Goal: Transaction & Acquisition: Purchase product/service

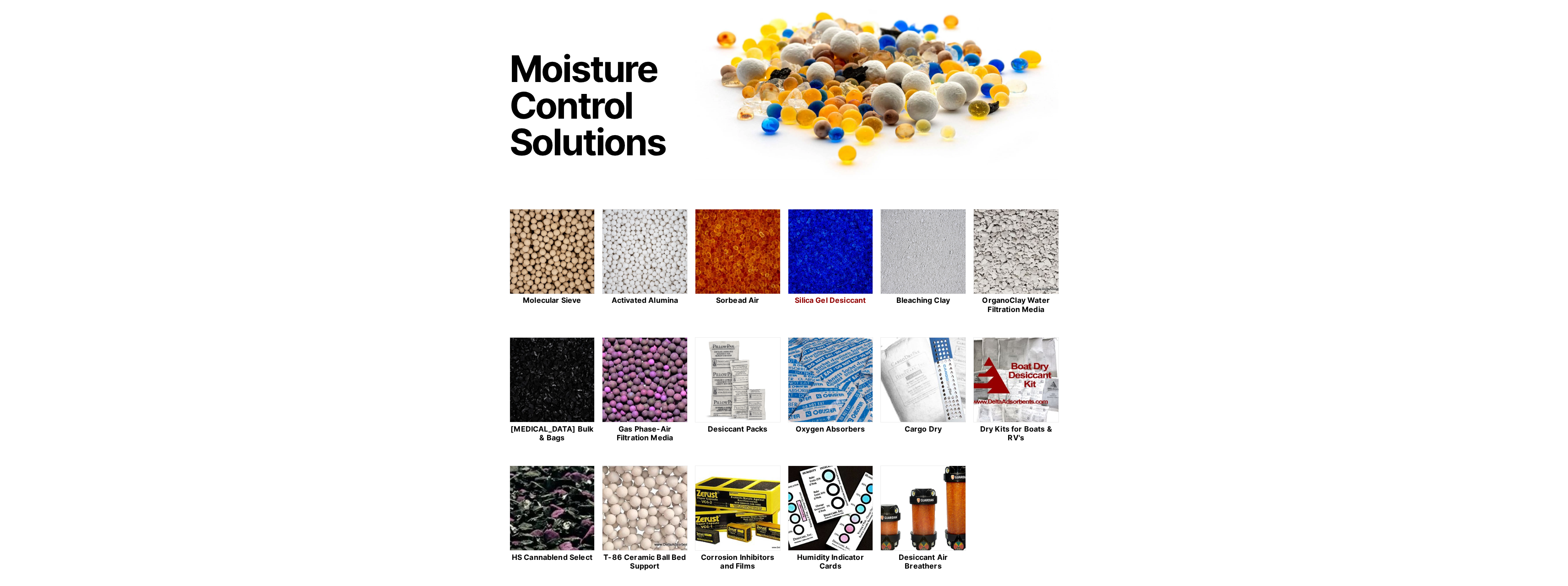
scroll to position [91, 0]
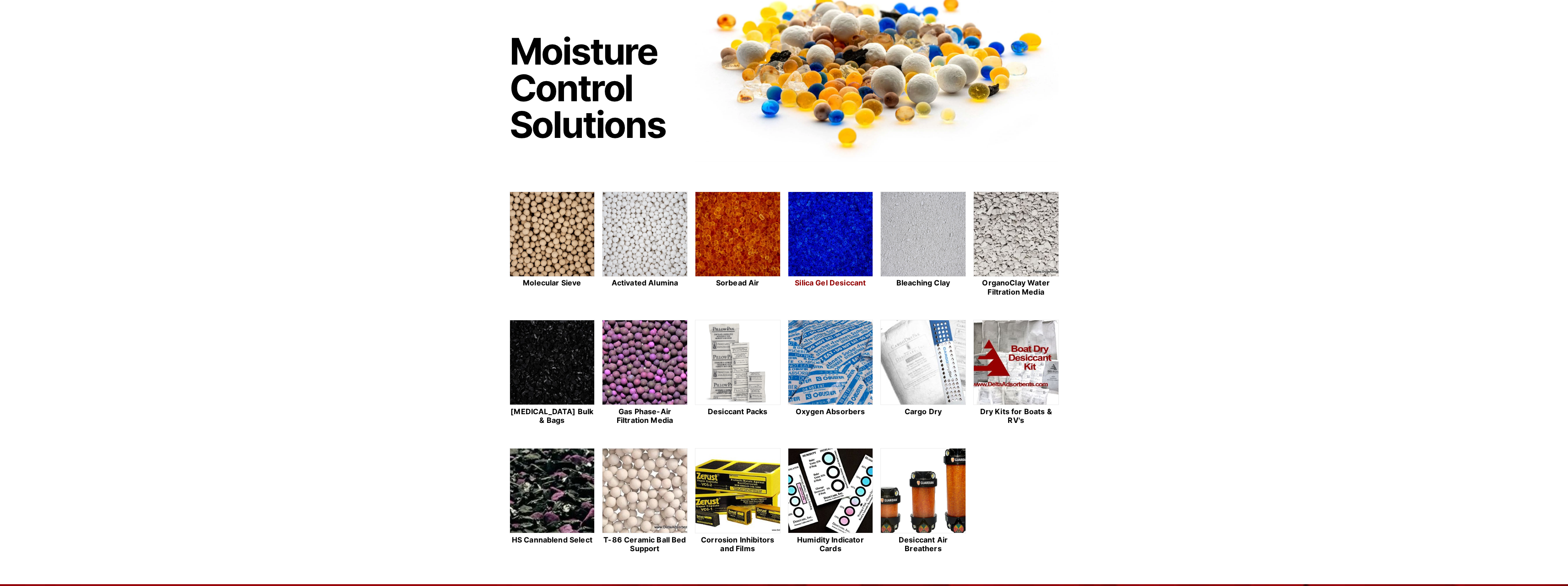
click at [803, 254] on img at bounding box center [830, 235] width 85 height 85
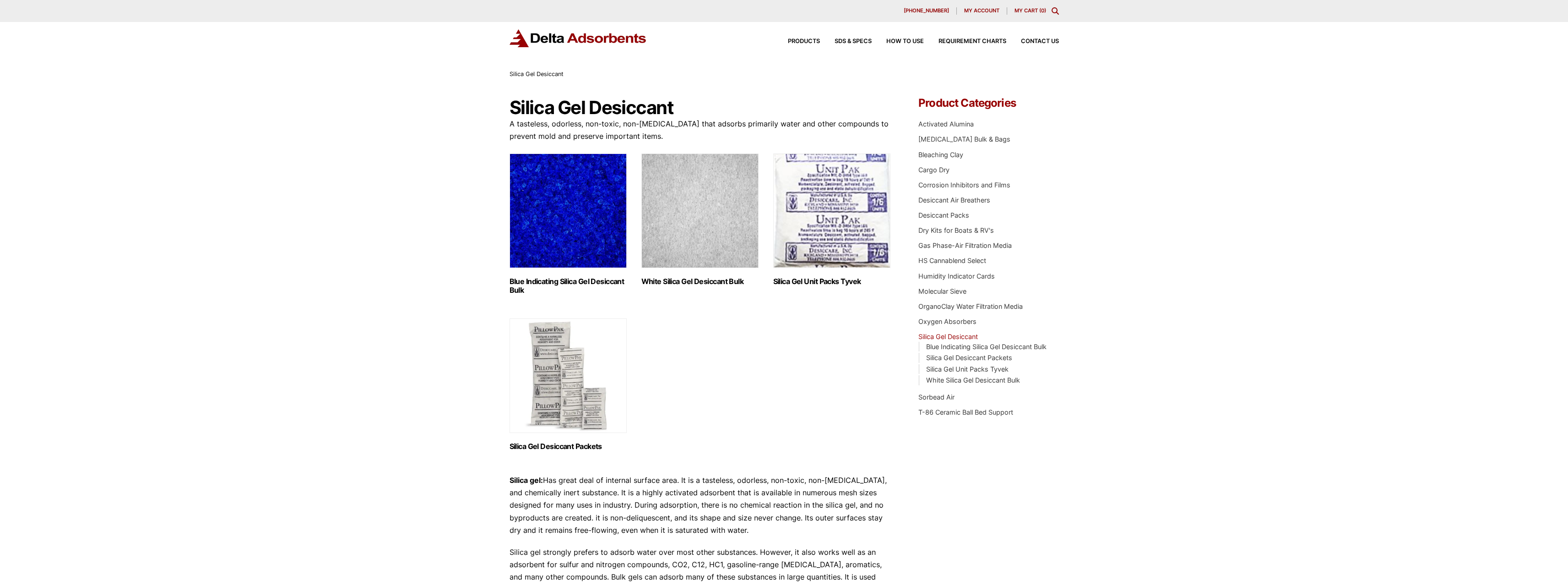
click at [575, 232] on img "Visit product category Blue Indicating Silica Gel Desiccant Bulk" at bounding box center [568, 211] width 117 height 115
